Goal: Task Accomplishment & Management: Use online tool/utility

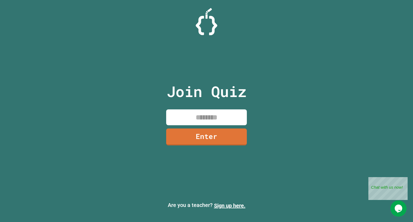
click at [221, 118] on input at bounding box center [206, 117] width 81 height 16
type input "********"
click at [215, 141] on link "Enter" at bounding box center [207, 137] width 82 height 18
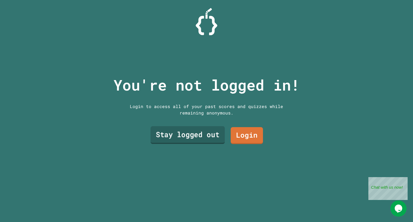
click at [198, 130] on link "Stay logged out" at bounding box center [188, 135] width 74 height 18
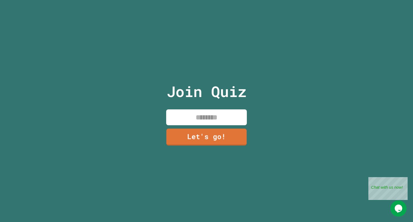
click at [207, 118] on input at bounding box center [206, 117] width 81 height 16
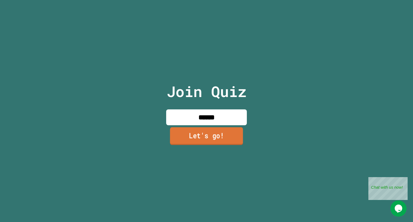
type input "******"
click at [208, 133] on link "Let's go!" at bounding box center [206, 136] width 73 height 18
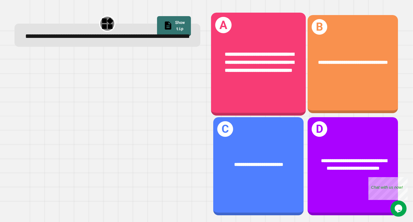
click at [248, 94] on div "**********" at bounding box center [258, 64] width 95 height 103
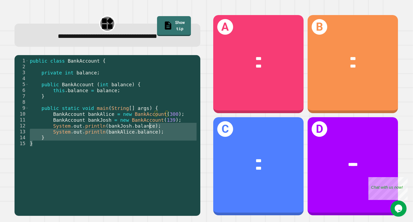
drag, startPoint x: 180, startPoint y: 149, endPoint x: 158, endPoint y: 131, distance: 28.9
click at [158, 131] on div "public class BankAccount { private int balance ; public BankAccount ( int balan…" at bounding box center [113, 135] width 169 height 154
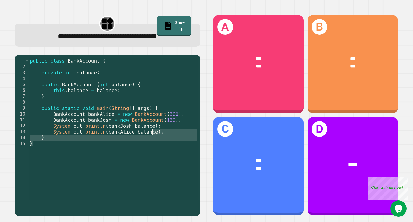
drag, startPoint x: 158, startPoint y: 131, endPoint x: 152, endPoint y: 134, distance: 6.9
click at [152, 134] on div "public class BankAccount { private int balance ; public BankAccount ( int balan…" at bounding box center [113, 129] width 169 height 142
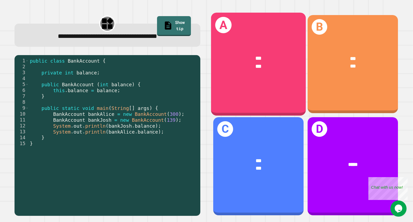
click at [246, 82] on div "A *** ***" at bounding box center [258, 64] width 95 height 103
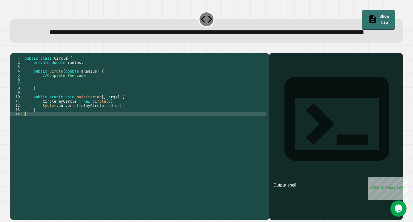
click at [57, 101] on div "public class Circle { private double radius ; public Circle ( double aRadius ) …" at bounding box center [144, 125] width 243 height 138
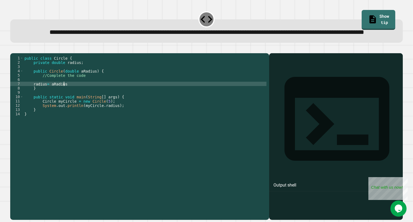
scroll to position [0, 2]
type textarea "**********"
click at [18, 54] on icon "button" at bounding box center [16, 52] width 3 height 4
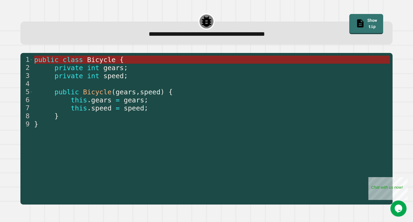
click at [89, 63] on span "Bicycle" at bounding box center [101, 60] width 29 height 8
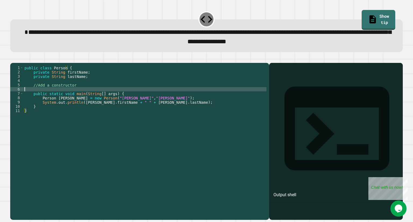
click at [42, 98] on div "public class Person { private String firstName ; private String lastName ; //Ad…" at bounding box center [144, 135] width 243 height 138
click at [13, 58] on button "button" at bounding box center [13, 58] width 0 height 0
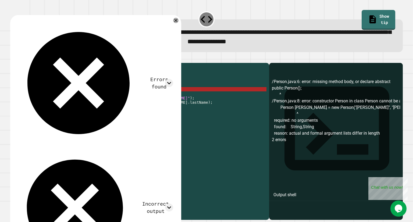
scroll to position [0, 0]
drag, startPoint x: 68, startPoint y: 97, endPoint x: 20, endPoint y: 98, distance: 47.6
drag, startPoint x: 20, startPoint y: 98, endPoint x: 29, endPoint y: 96, distance: 8.4
click at [29, 96] on div "public class Person { private String firstName ; private String lastName ; //Ad…" at bounding box center [144, 135] width 243 height 138
click at [61, 97] on div "public class Person { private String firstName ; private String lastName ; //Ad…" at bounding box center [144, 135] width 243 height 138
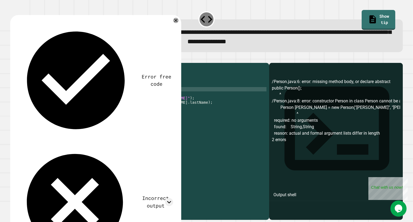
type textarea "*"
click at [62, 112] on div "public class Person { private String firstName ; private String lastName ; //Ad…" at bounding box center [144, 135] width 243 height 138
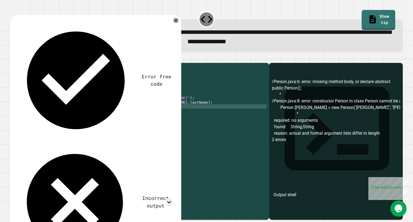
click at [59, 114] on div "public class Person { private String firstName ; private String lastName ; //Ad…" at bounding box center [144, 135] width 243 height 138
click at [31, 113] on div "public class Person { private String firstName ; private String lastName ; //Ad…" at bounding box center [144, 135] width 243 height 138
click at [177, 22] on icon at bounding box center [175, 20] width 5 height 5
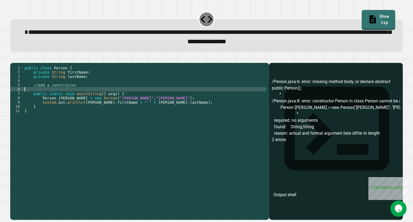
click at [41, 98] on div "public class Person { private String firstName ; private String lastName ; //Ad…" at bounding box center [144, 135] width 243 height 138
click at [51, 97] on div "public class Person { private String firstName ; private String lastName ; //Ad…" at bounding box center [144, 135] width 243 height 138
type textarea "**********"
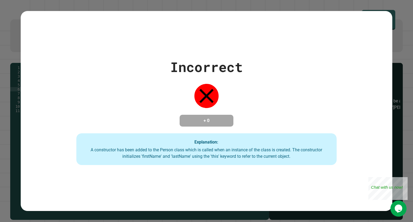
click at [53, 98] on div "Incorrect + 0 Explanation: A constructor has been added to the Person class whi…" at bounding box center [207, 111] width 372 height 108
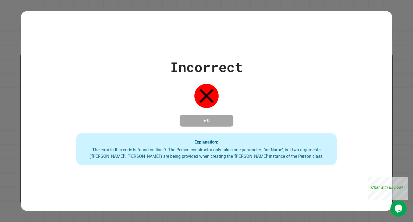
click at [399, 53] on div "Incorrect + 0 Explanation: The error in this code is found on line 9. The Perso…" at bounding box center [206, 111] width 413 height 222
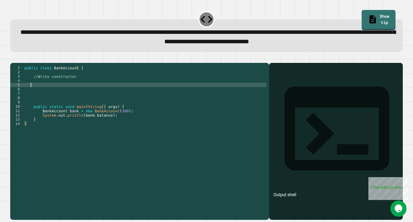
click at [31, 93] on div "public class BankAccount { //Write constructor public static void main ( String…" at bounding box center [144, 135] width 243 height 138
type textarea "**********"
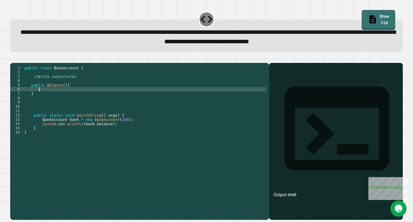
scroll to position [0, 1]
click at [44, 94] on div "public class BankAccount { //Write constructor public Balance ( ) { } public st…" at bounding box center [144, 135] width 243 height 138
click at [40, 99] on div "public class BankAccount { //Write constructor public Balance ( ) { } public st…" at bounding box center [144, 135] width 243 height 138
type textarea "*"
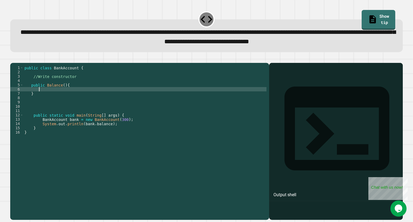
scroll to position [0, 1]
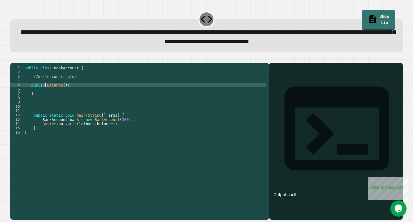
click at [44, 94] on div "public class BankAccount { //Write constructor public Balance ( ) { } public st…" at bounding box center [144, 135] width 243 height 138
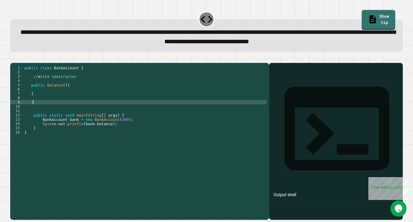
click at [45, 112] on div "public class BankAccount { //Write constructor public Balance ( ) { } public st…" at bounding box center [144, 135] width 243 height 138
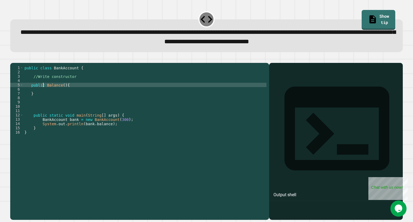
click at [43, 94] on div "public class BankAccount { //Write constructor public Balance ( ) { } public st…" at bounding box center [144, 135] width 243 height 138
click at [44, 94] on div "public class BankAccount { //Write constructor public Balance ( ) { } public st…" at bounding box center [144, 135] width 243 height 138
click at [46, 94] on div "public class BankAccount { //Write constructor public Balance ( ) { } public st…" at bounding box center [144, 135] width 243 height 138
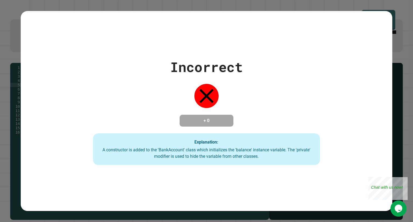
type textarea "**********"
